Goal: Connect with others: Connect with other users

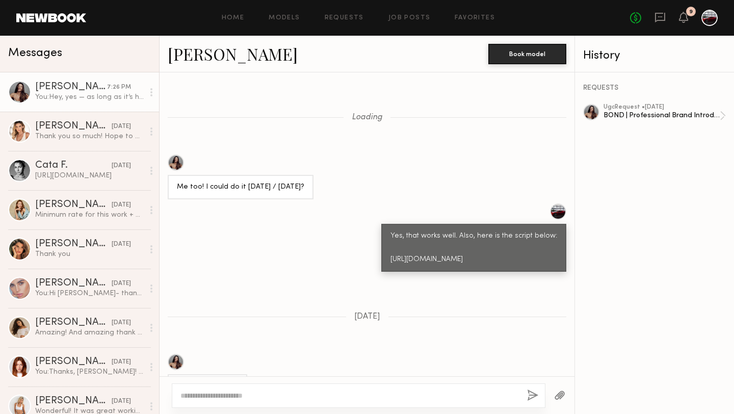
scroll to position [1162, 0]
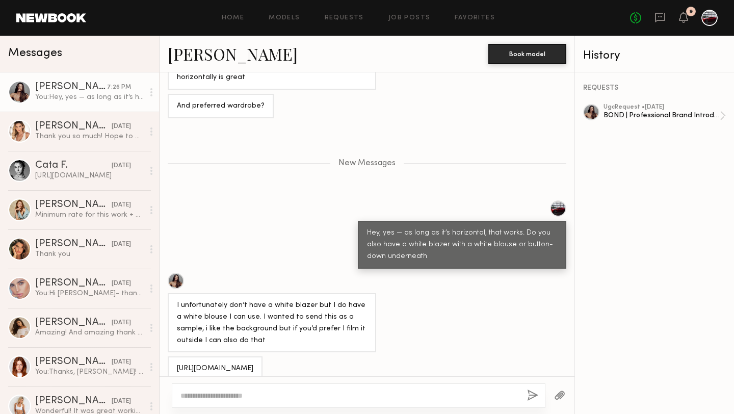
drag, startPoint x: 265, startPoint y: 352, endPoint x: 176, endPoint y: 346, distance: 89.4
click at [176, 356] on div "[URL][DOMAIN_NAME]" at bounding box center [215, 368] width 95 height 24
copy div "[URL][DOMAIN_NAME]"
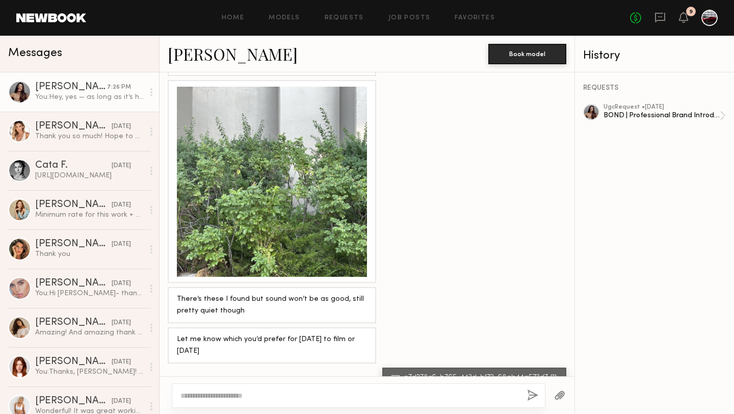
scroll to position [1910, 0]
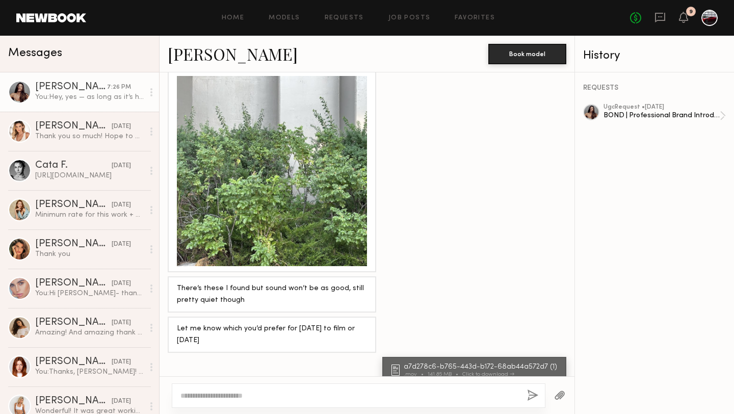
click at [254, 151] on div at bounding box center [272, 171] width 190 height 190
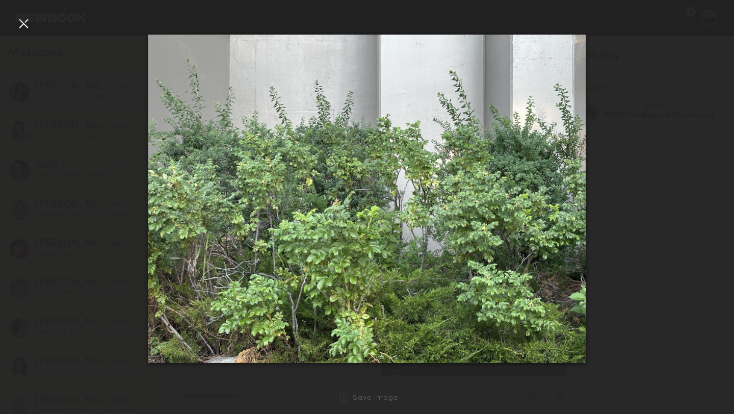
click at [19, 20] on div at bounding box center [23, 23] width 16 height 16
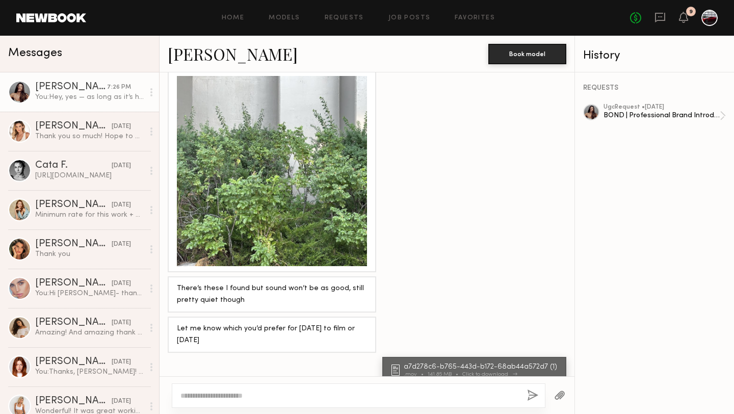
click at [429, 363] on div "a7d278c6-b765-443d-b172-68ab44a572d7 (1)" at bounding box center [482, 366] width 156 height 7
click at [196, 390] on textarea at bounding box center [349, 395] width 338 height 10
click at [226, 392] on textarea "**********" at bounding box center [349, 395] width 338 height 10
type textarea "**********"
click at [537, 394] on button "button" at bounding box center [532, 395] width 11 height 13
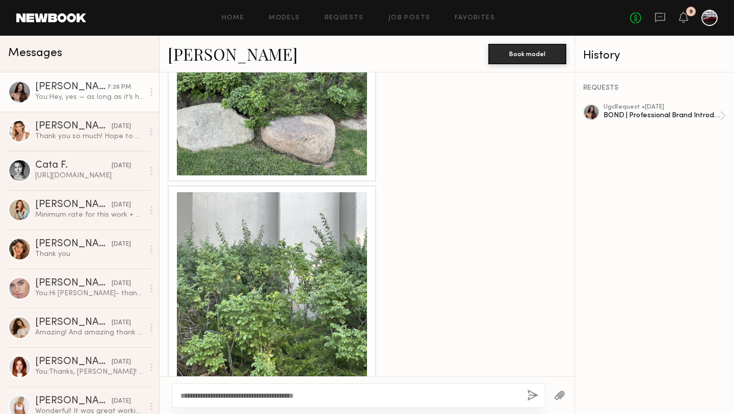
scroll to position [1959, 0]
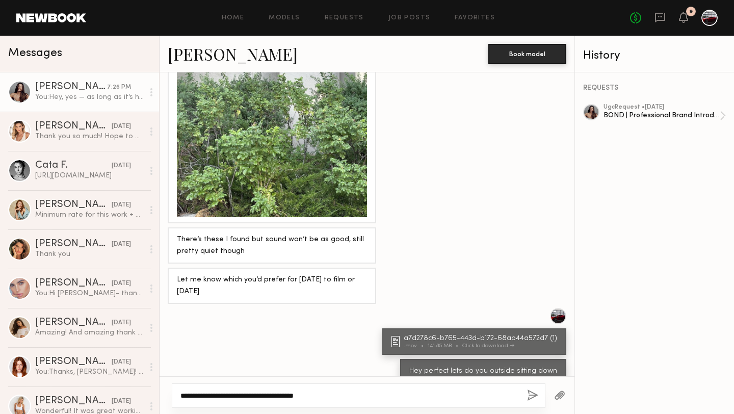
click at [240, 394] on textarea "**********" at bounding box center [349, 395] width 338 height 10
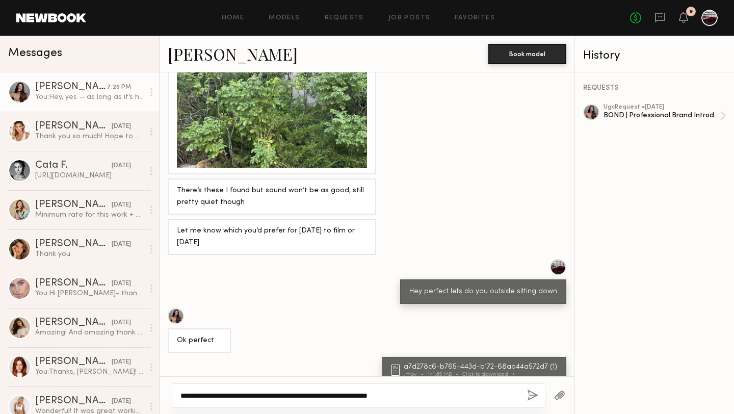
type textarea "**********"
click at [533, 393] on button "button" at bounding box center [532, 395] width 11 height 13
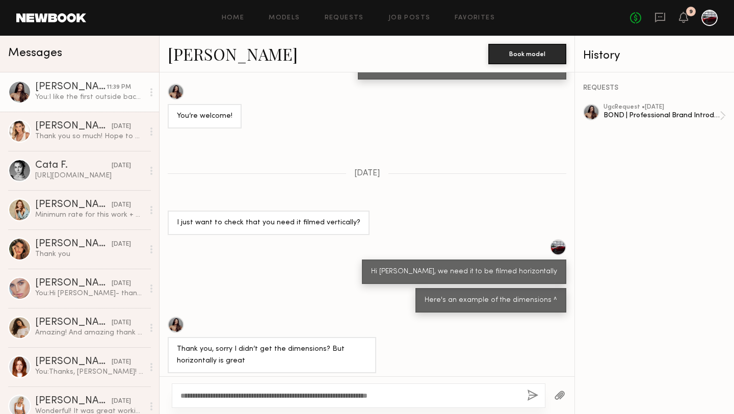
scroll to position [866, 0]
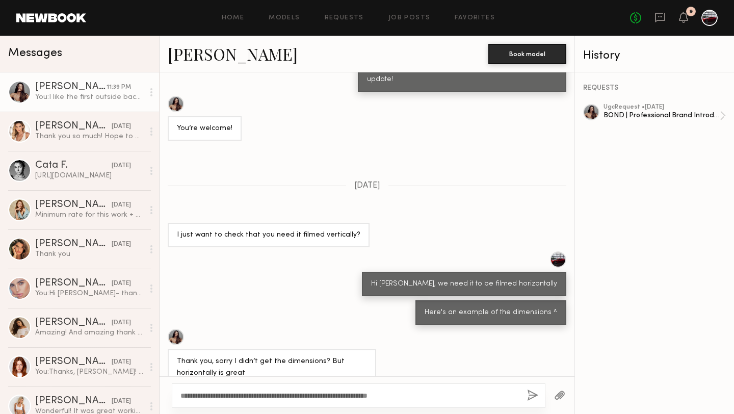
click at [593, 112] on div at bounding box center [591, 112] width 16 height 16
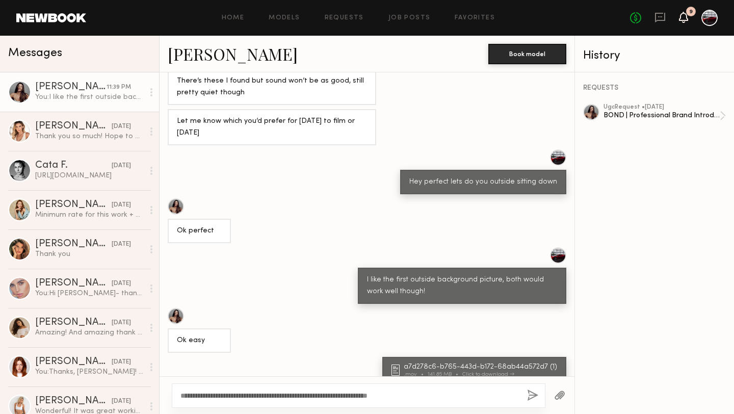
click at [684, 15] on icon at bounding box center [683, 16] width 8 height 7
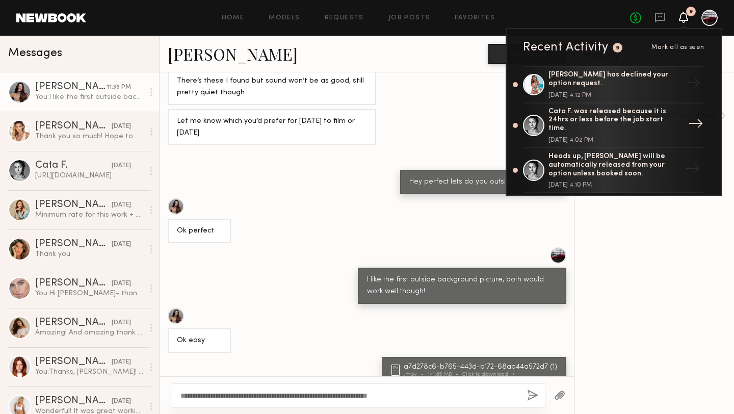
scroll to position [170, 0]
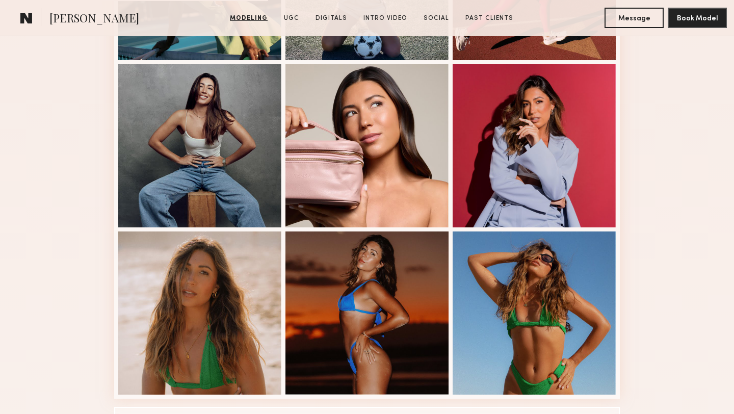
scroll to position [592, 0]
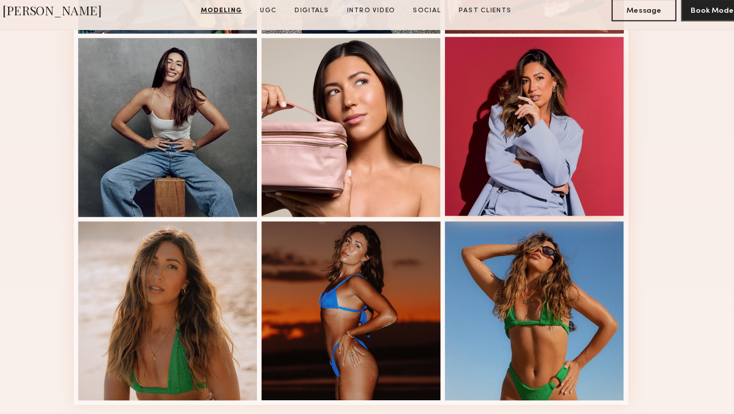
click at [530, 96] on div at bounding box center [534, 123] width 163 height 163
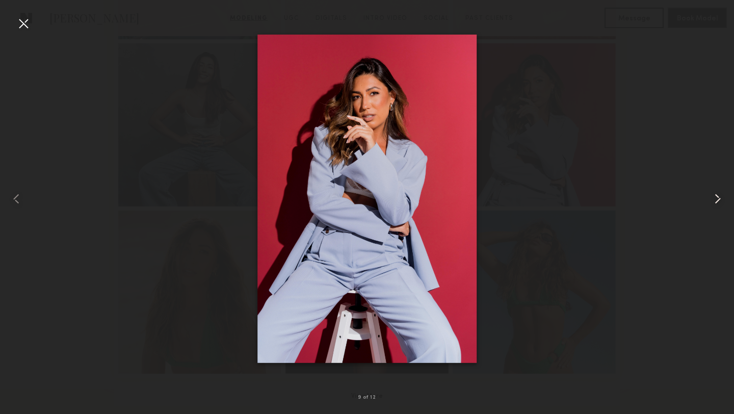
click at [720, 196] on common-icon at bounding box center [717, 199] width 16 height 16
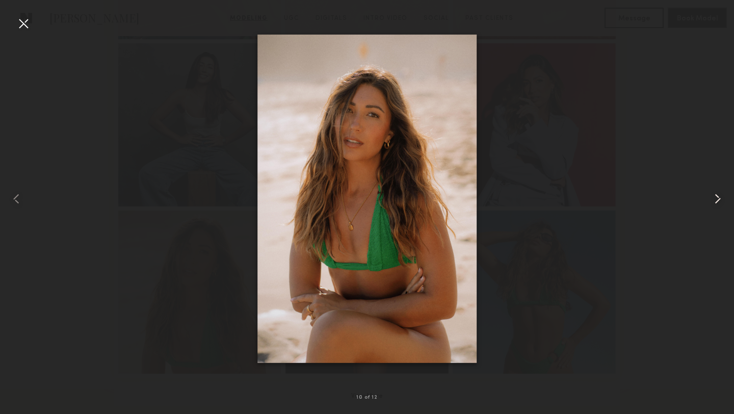
click at [720, 196] on common-icon at bounding box center [717, 199] width 16 height 16
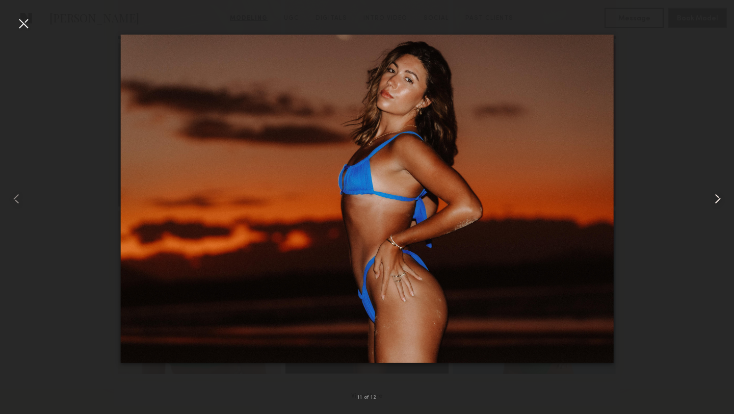
click at [720, 196] on common-icon at bounding box center [717, 199] width 16 height 16
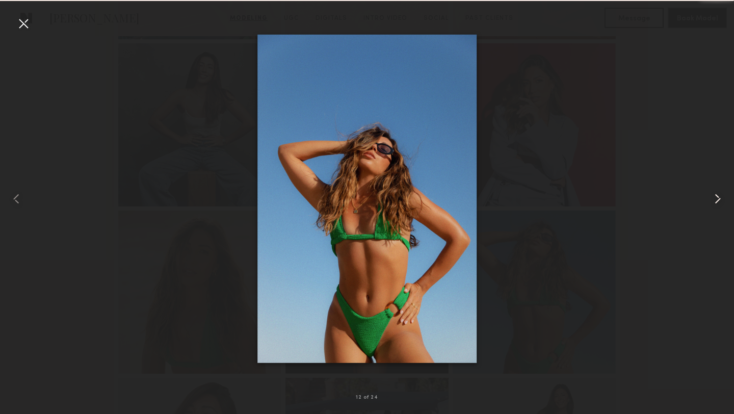
click at [720, 196] on common-icon at bounding box center [717, 199] width 16 height 16
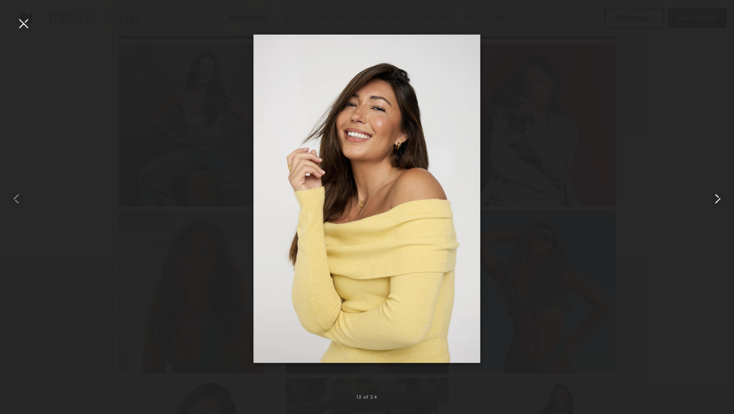
click at [720, 196] on common-icon at bounding box center [717, 199] width 16 height 16
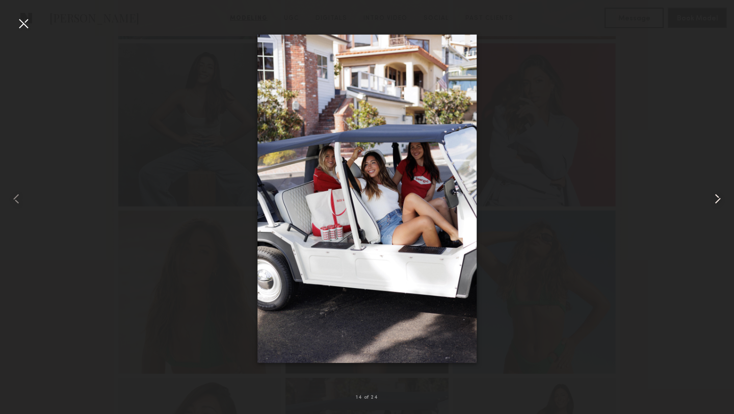
click at [719, 197] on common-icon at bounding box center [717, 199] width 16 height 16
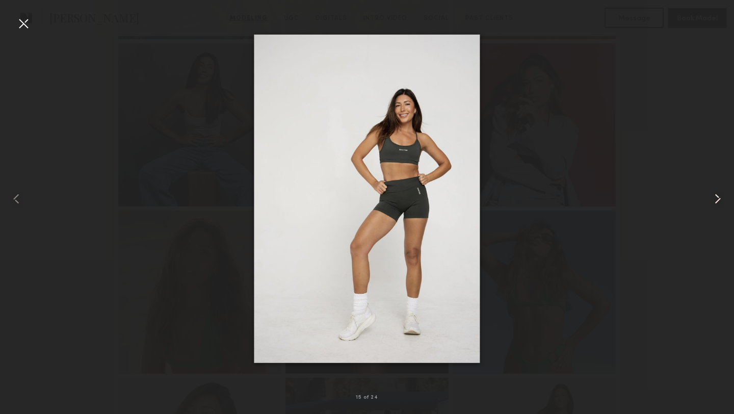
click at [719, 197] on common-icon at bounding box center [717, 199] width 16 height 16
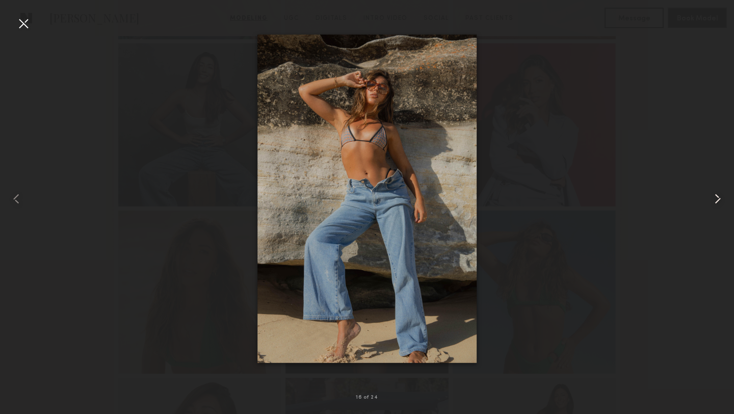
click at [718, 198] on common-icon at bounding box center [717, 199] width 16 height 16
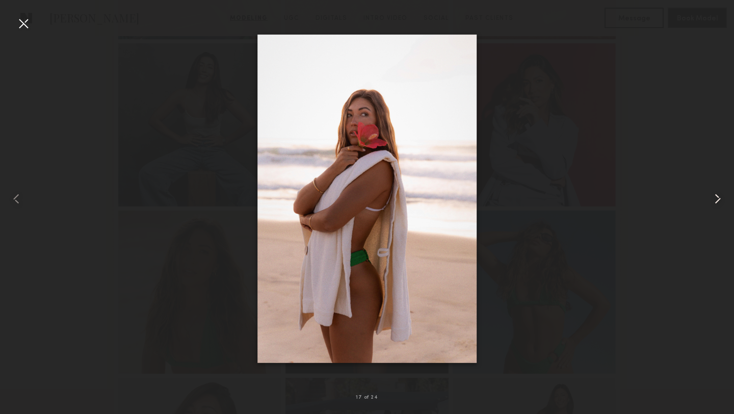
click at [718, 198] on common-icon at bounding box center [717, 199] width 16 height 16
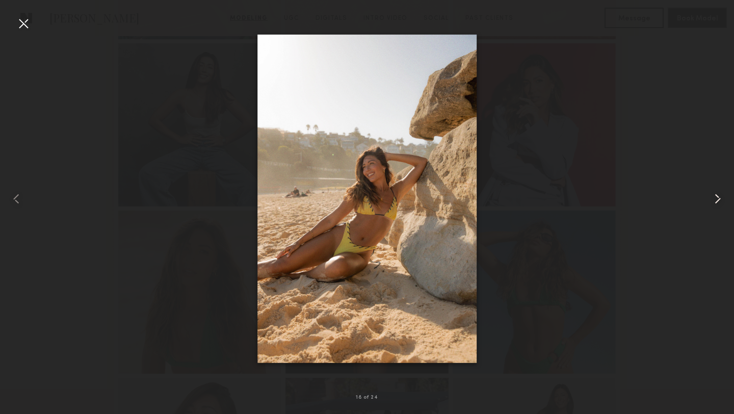
click at [718, 198] on common-icon at bounding box center [717, 199] width 16 height 16
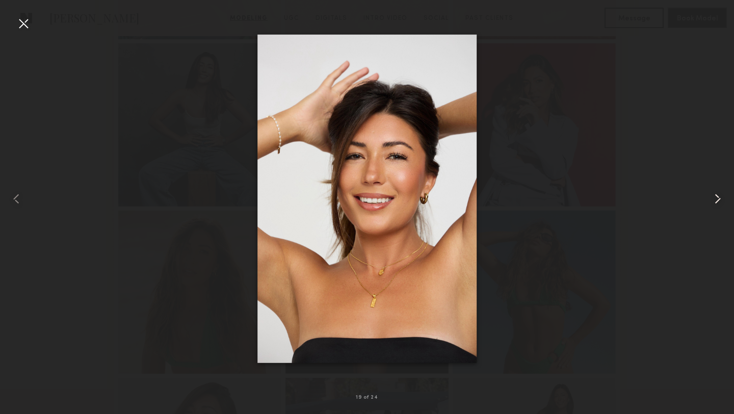
click at [718, 198] on common-icon at bounding box center [717, 199] width 16 height 16
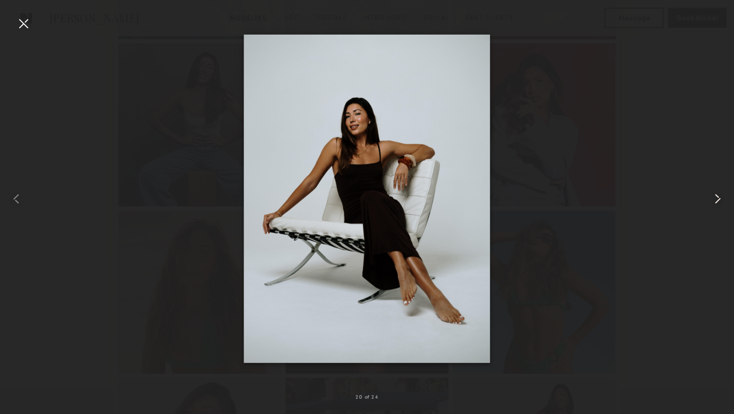
click at [718, 198] on common-icon at bounding box center [717, 199] width 16 height 16
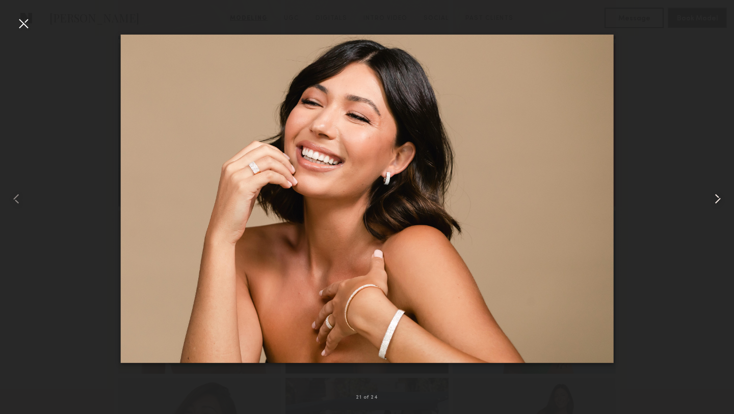
click at [718, 198] on common-icon at bounding box center [717, 199] width 16 height 16
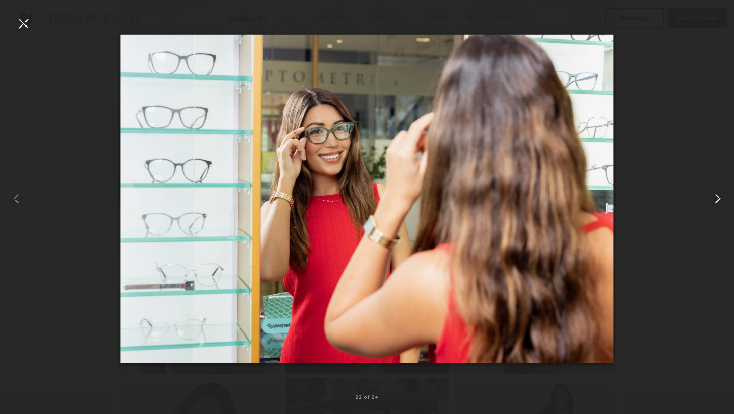
click at [718, 199] on common-icon at bounding box center [717, 199] width 16 height 16
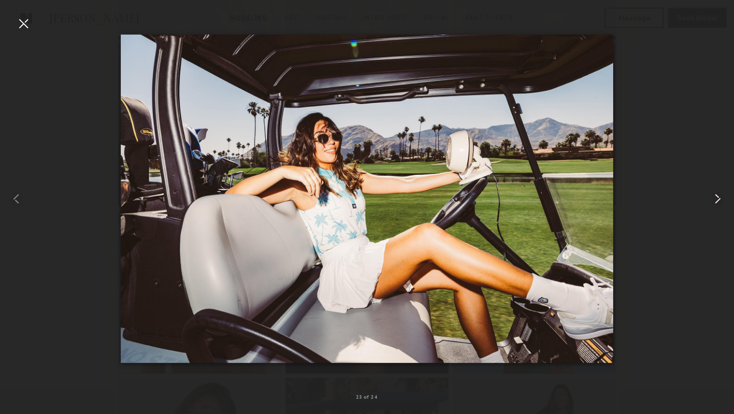
click at [718, 199] on common-icon at bounding box center [717, 199] width 16 height 16
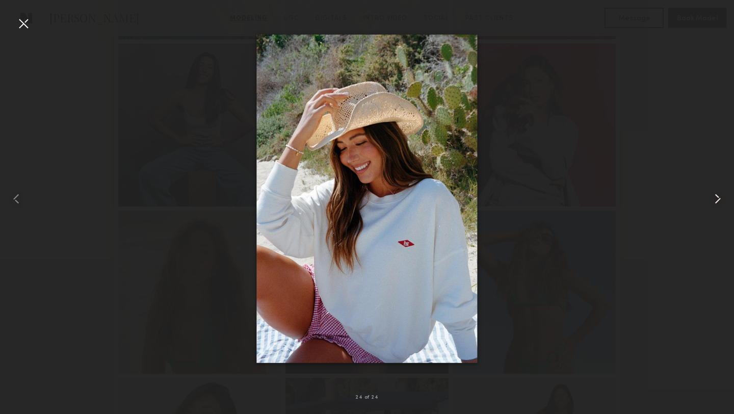
click at [718, 199] on common-icon at bounding box center [717, 199] width 16 height 16
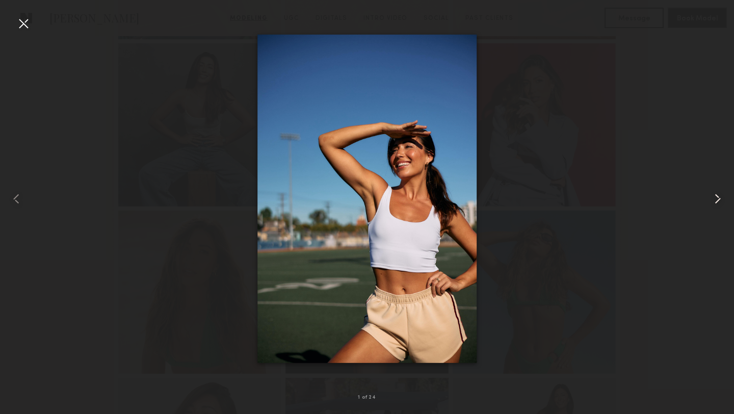
click at [718, 199] on common-icon at bounding box center [717, 199] width 16 height 16
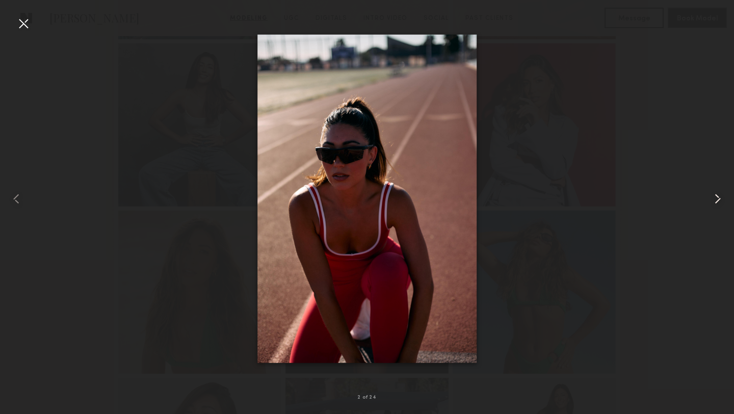
click at [718, 200] on common-icon at bounding box center [717, 199] width 16 height 16
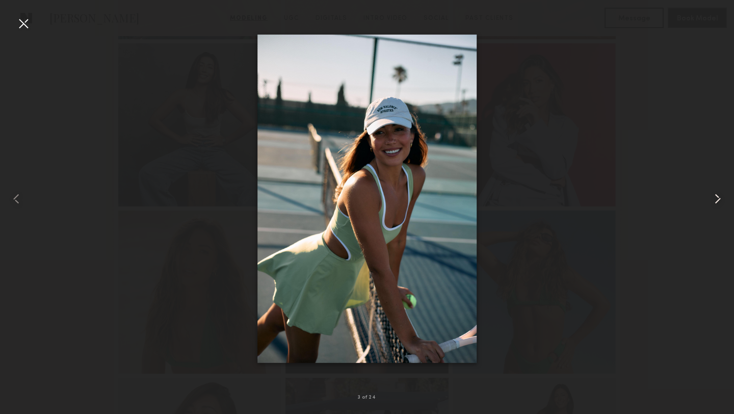
click at [718, 200] on common-icon at bounding box center [717, 199] width 16 height 16
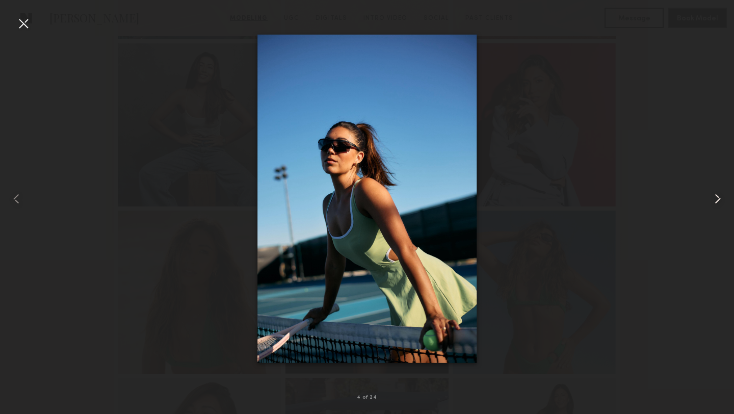
click at [718, 200] on common-icon at bounding box center [717, 199] width 16 height 16
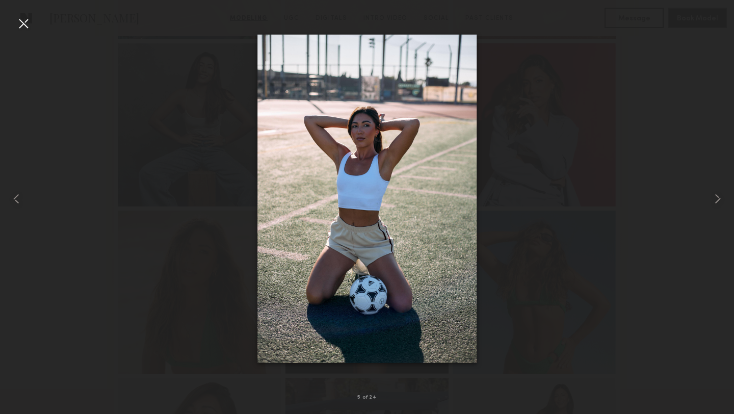
click at [591, 78] on div at bounding box center [367, 198] width 734 height 365
click at [21, 18] on div at bounding box center [23, 23] width 16 height 16
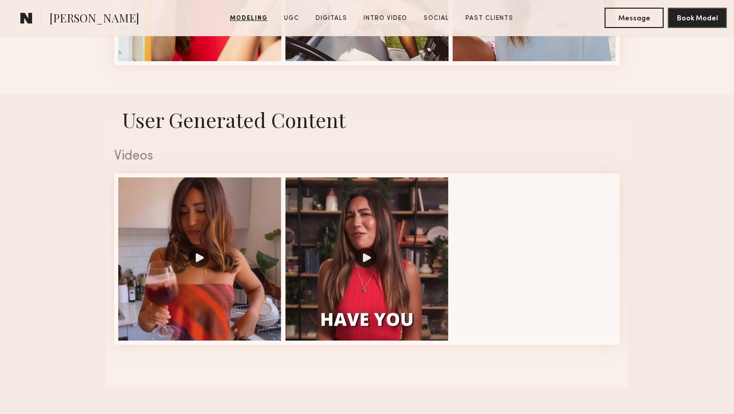
scroll to position [1648, 0]
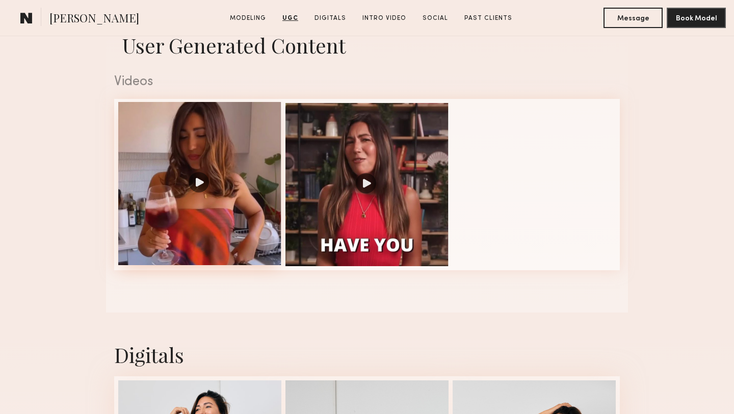
click at [203, 183] on div at bounding box center [199, 183] width 163 height 163
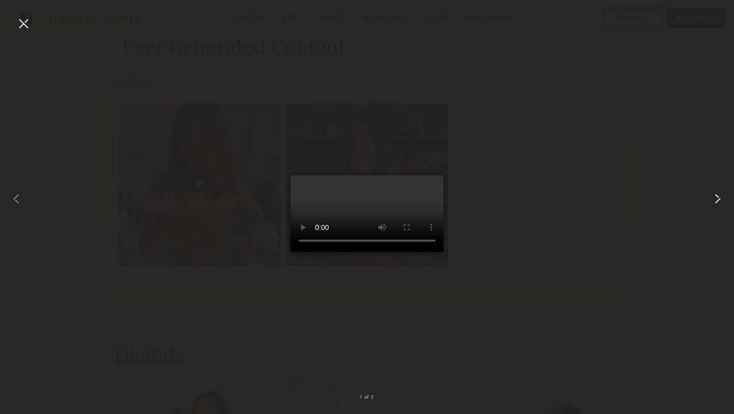
click at [718, 197] on common-icon at bounding box center [717, 199] width 16 height 16
click at [20, 22] on div at bounding box center [23, 23] width 16 height 16
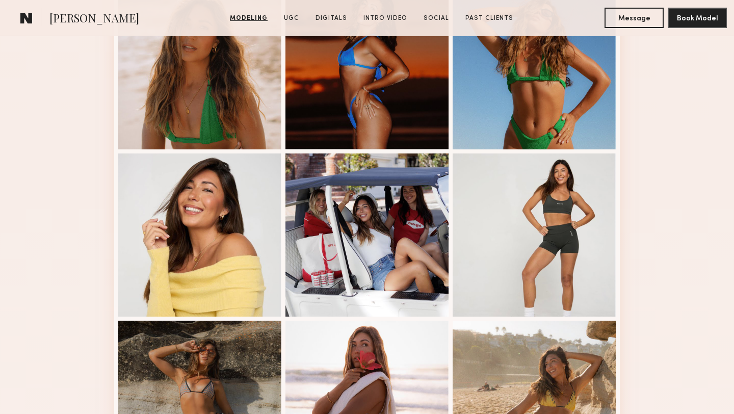
scroll to position [751, 0]
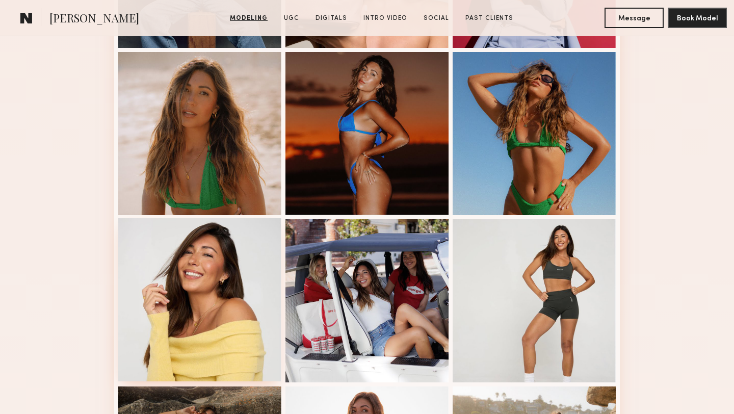
click at [214, 303] on div at bounding box center [199, 299] width 163 height 163
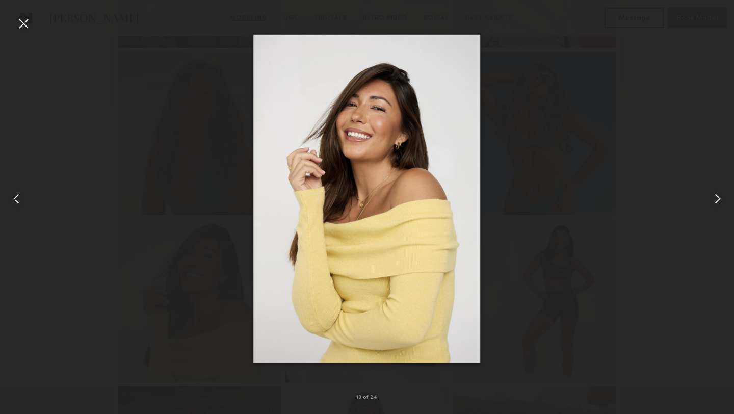
click at [9, 28] on div at bounding box center [15, 198] width 30 height 365
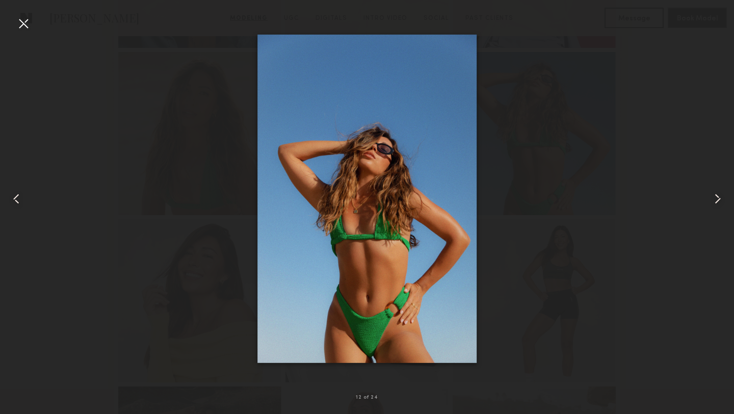
click at [124, 104] on div at bounding box center [367, 198] width 734 height 365
click at [25, 18] on div at bounding box center [23, 23] width 16 height 16
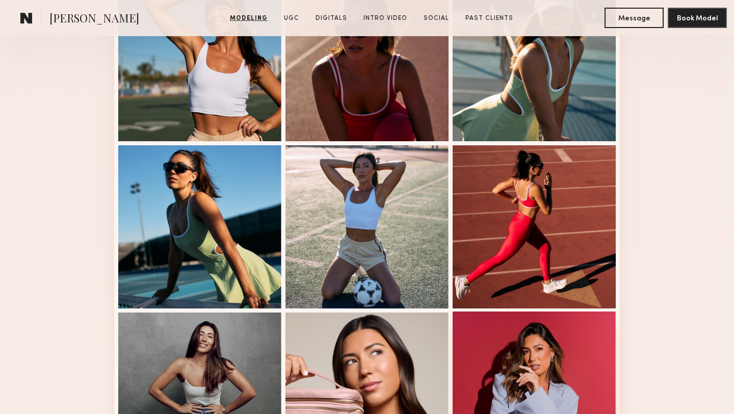
scroll to position [424, 0]
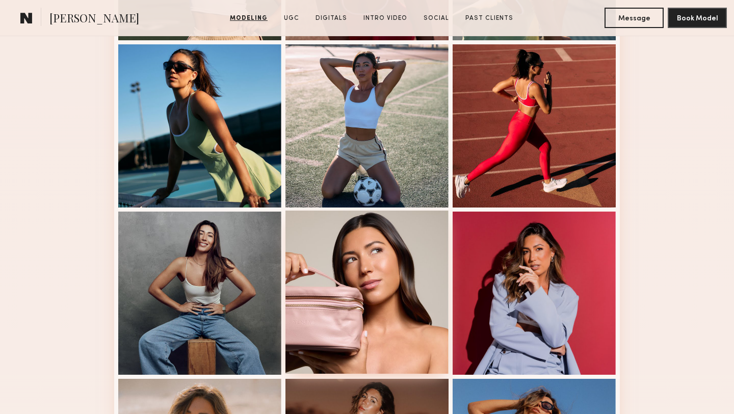
click at [363, 319] on div at bounding box center [366, 292] width 163 height 163
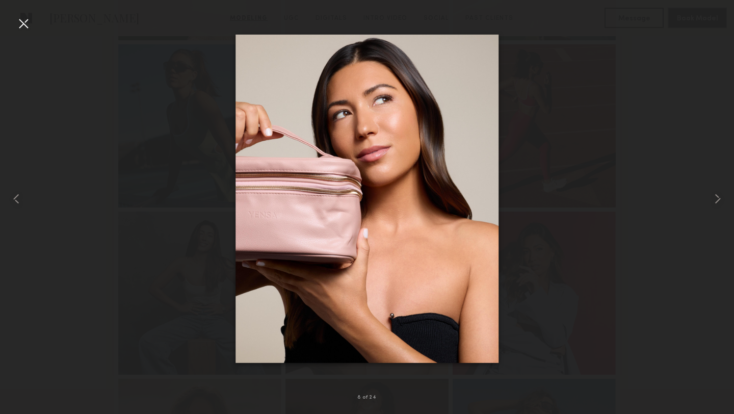
click at [20, 26] on div at bounding box center [23, 23] width 16 height 16
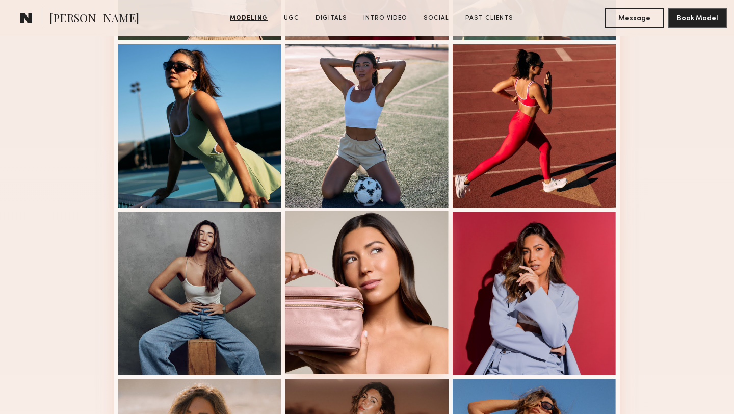
click at [361, 296] on div at bounding box center [366, 292] width 163 height 163
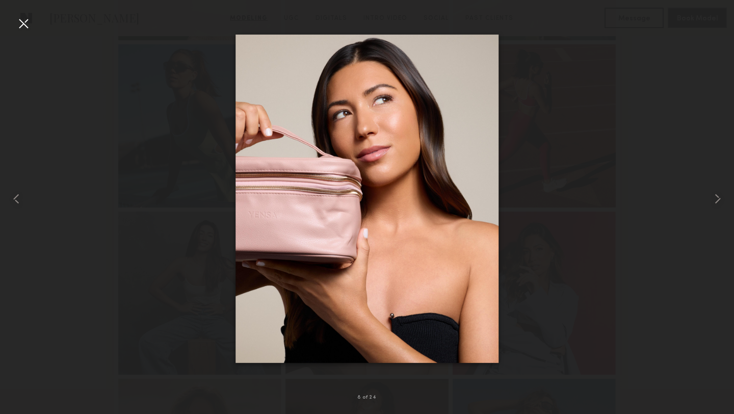
click at [18, 27] on div at bounding box center [23, 23] width 16 height 16
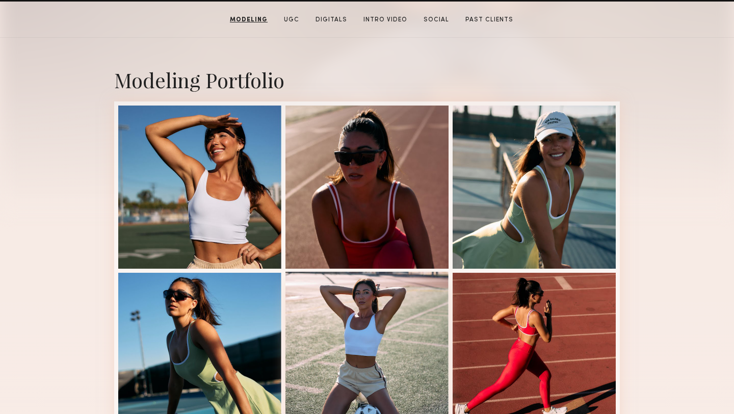
scroll to position [165, 0]
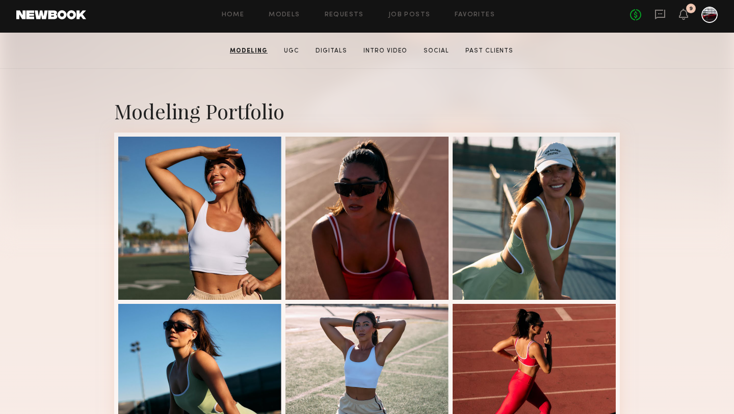
click at [292, 45] on section "Modeling UGC Digitals Intro Video Social Past Clients" at bounding box center [372, 50] width 292 height 10
click at [292, 51] on link "UGC" at bounding box center [291, 50] width 23 height 9
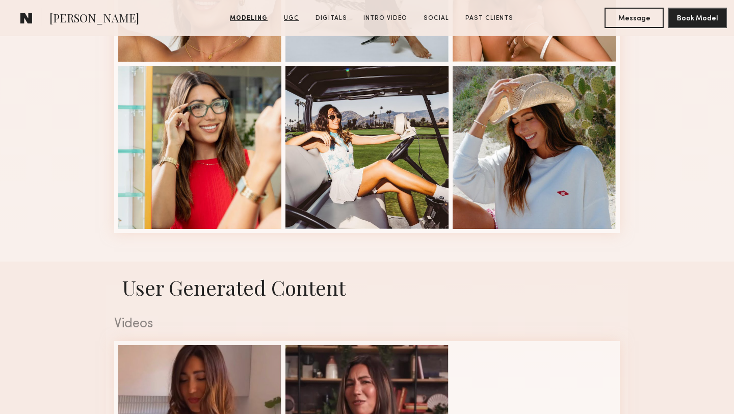
scroll to position [1606, 0]
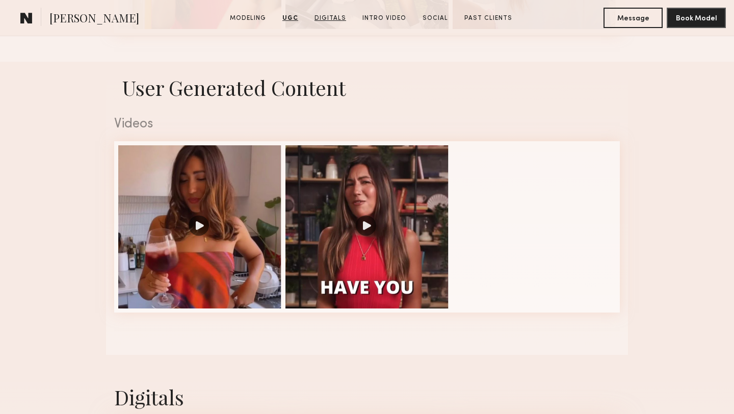
click at [324, 16] on link "Digitals" at bounding box center [330, 18] width 40 height 9
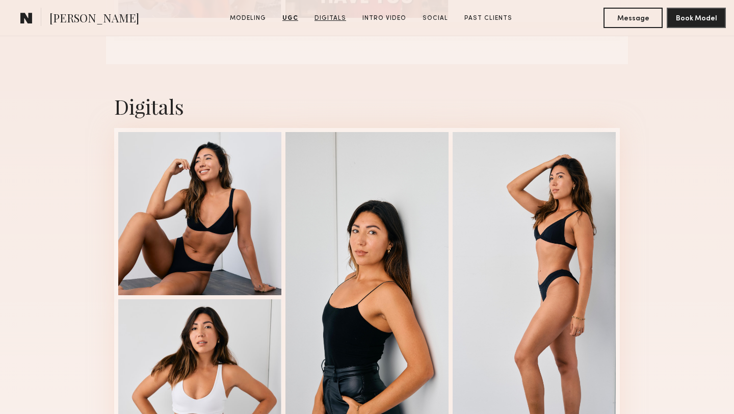
scroll to position [1899, 0]
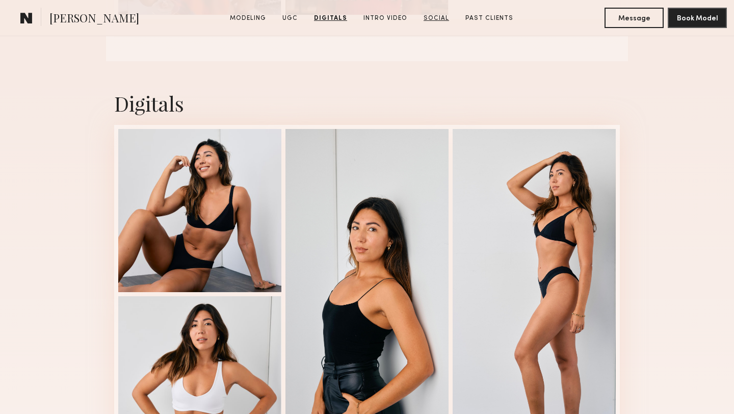
click at [419, 21] on link "Social" at bounding box center [436, 18] width 34 height 9
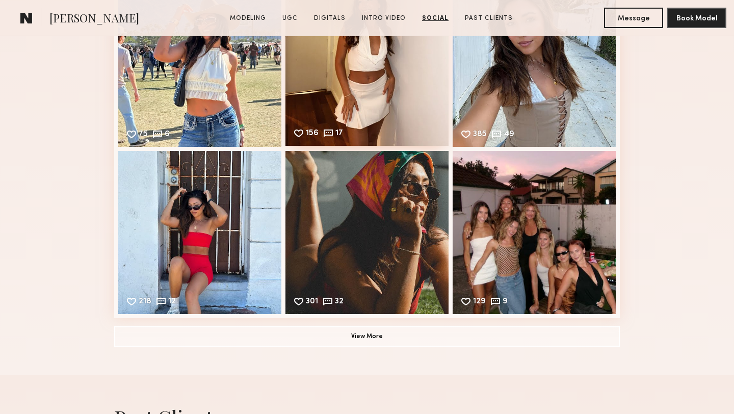
scroll to position [2926, 0]
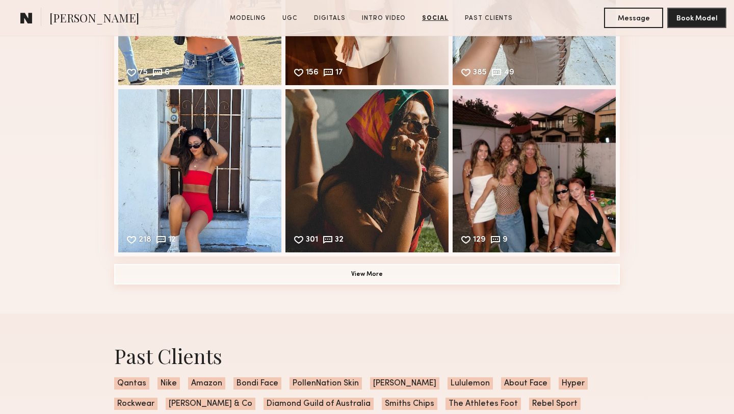
click at [356, 276] on button "View More" at bounding box center [367, 274] width 506 height 20
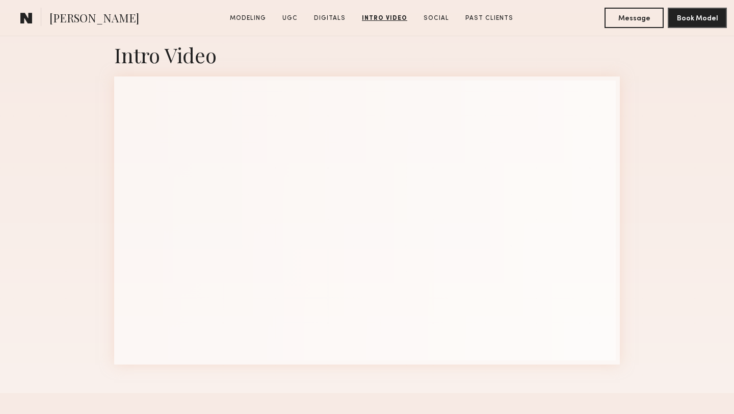
scroll to position [2364, 0]
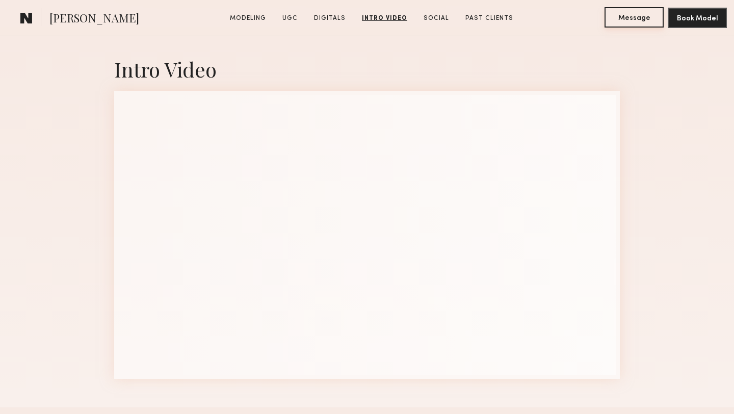
click at [618, 23] on button "Message" at bounding box center [633, 17] width 59 height 20
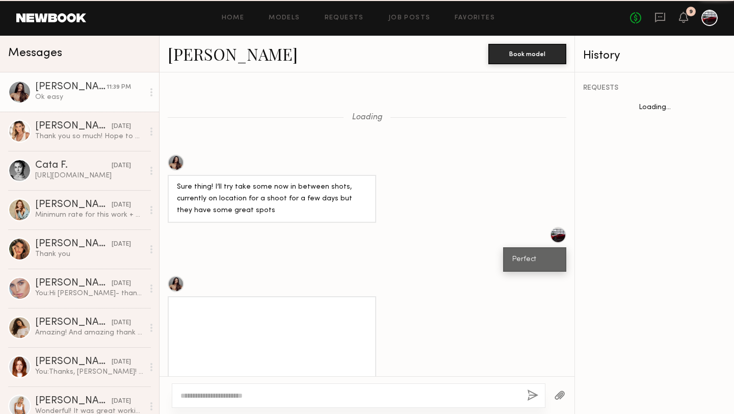
scroll to position [682, 0]
